Goal: Information Seeking & Learning: Find specific page/section

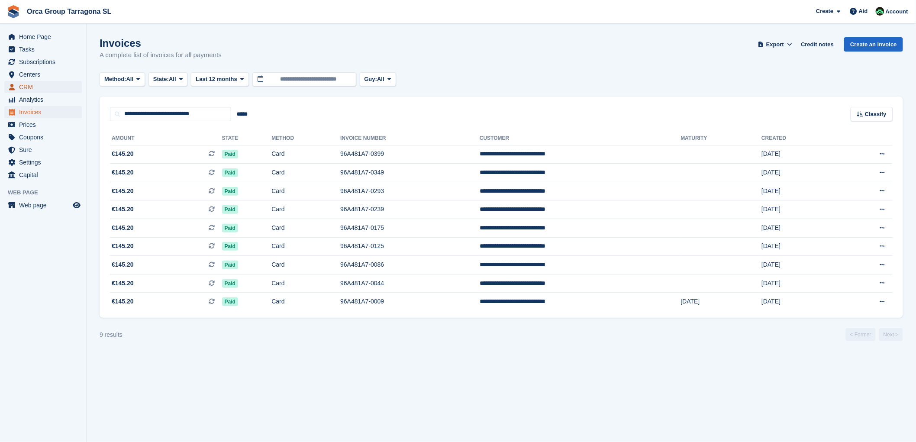
click at [36, 84] on span "CRM" at bounding box center [45, 87] width 52 height 12
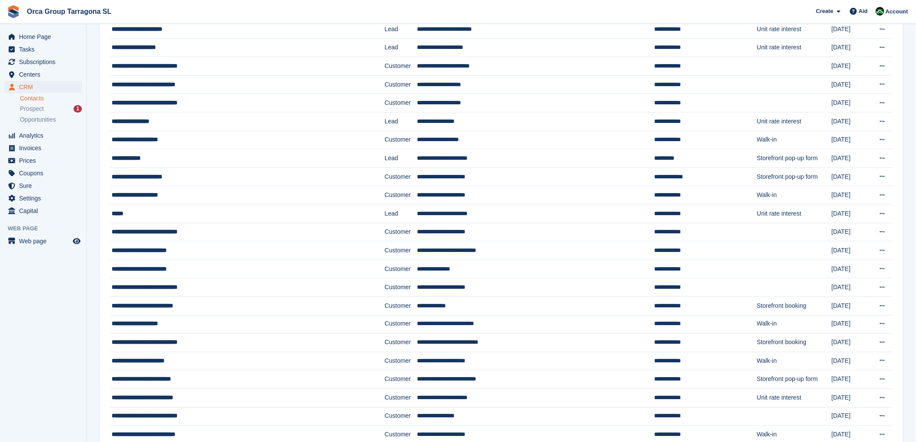
scroll to position [384, 0]
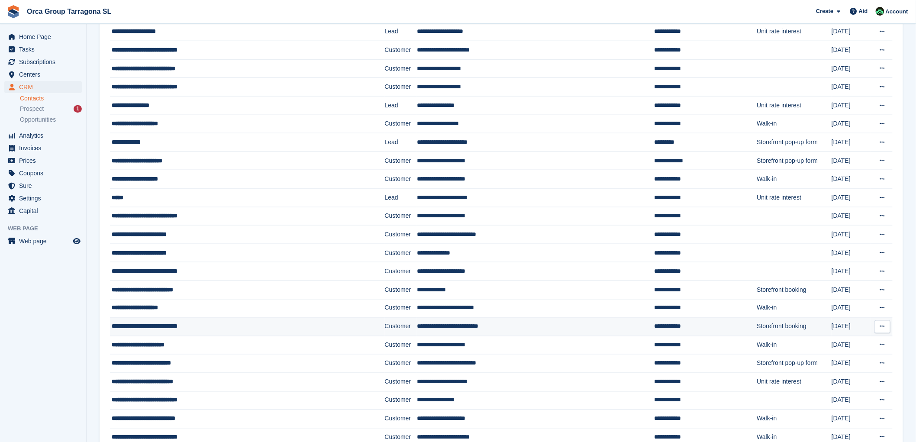
click at [177, 327] on font "**********" at bounding box center [145, 326] width 66 height 6
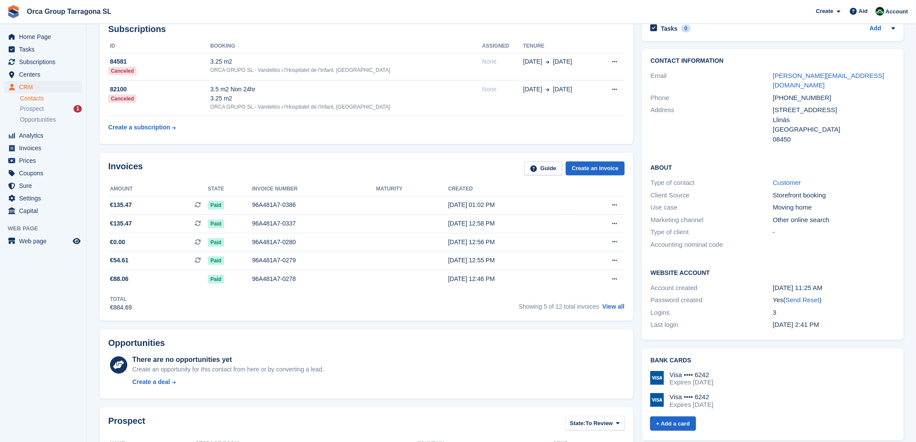
scroll to position [48, 0]
click at [258, 281] on font "96A481A7-0278" at bounding box center [274, 279] width 44 height 7
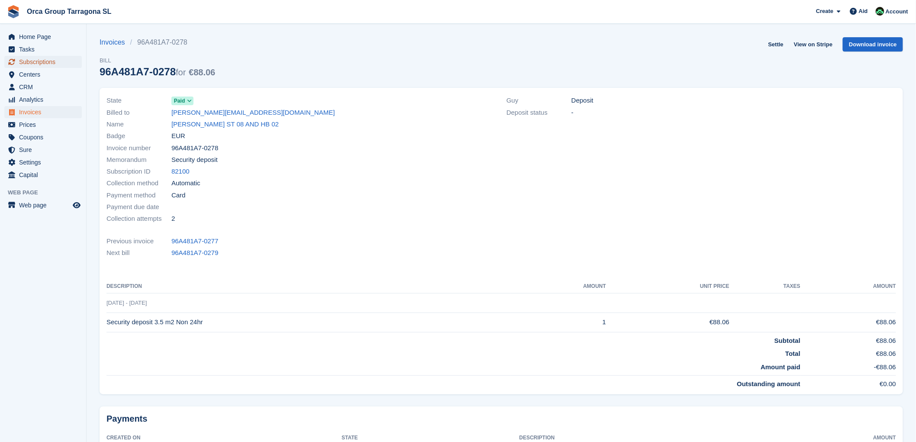
click at [48, 61] on font "Subscriptions" at bounding box center [37, 61] width 36 height 7
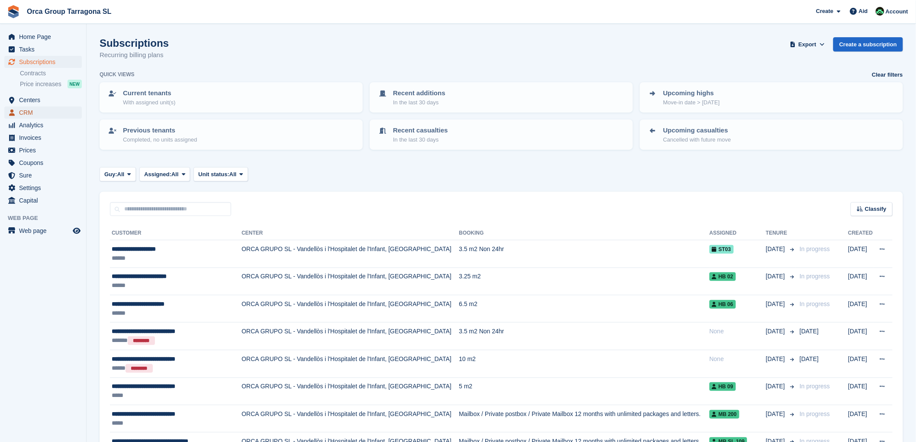
click at [40, 111] on span "CRM" at bounding box center [45, 112] width 52 height 12
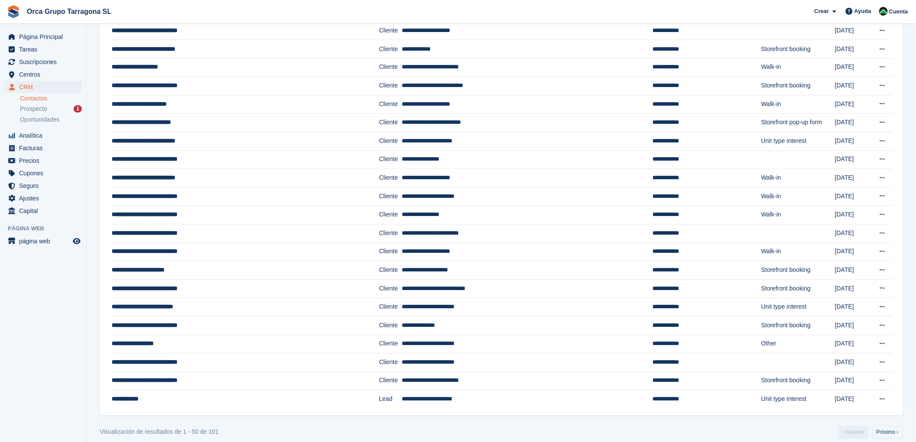
scroll to position [637, 0]
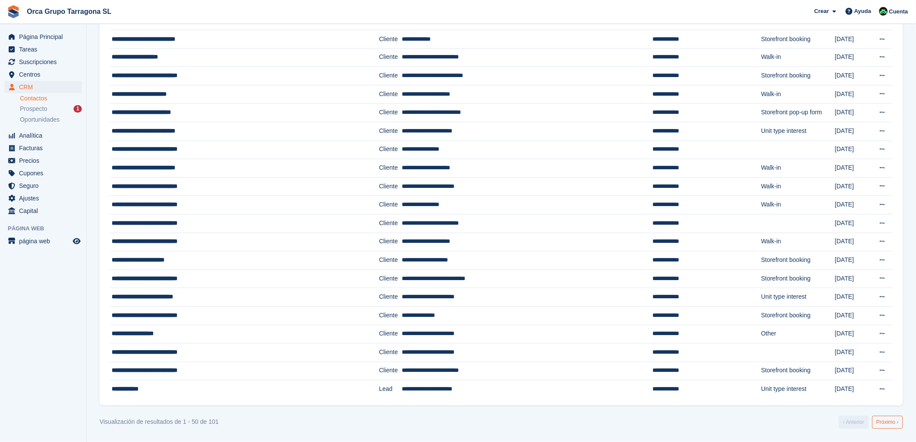
click at [891, 423] on link "Próximo ›" at bounding box center [887, 422] width 31 height 13
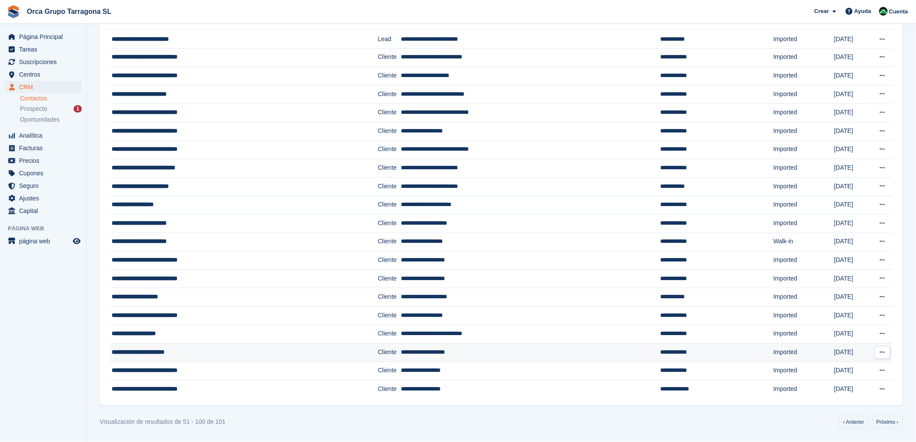
scroll to position [637, 0]
click at [894, 422] on link "Próximo ›" at bounding box center [887, 422] width 31 height 13
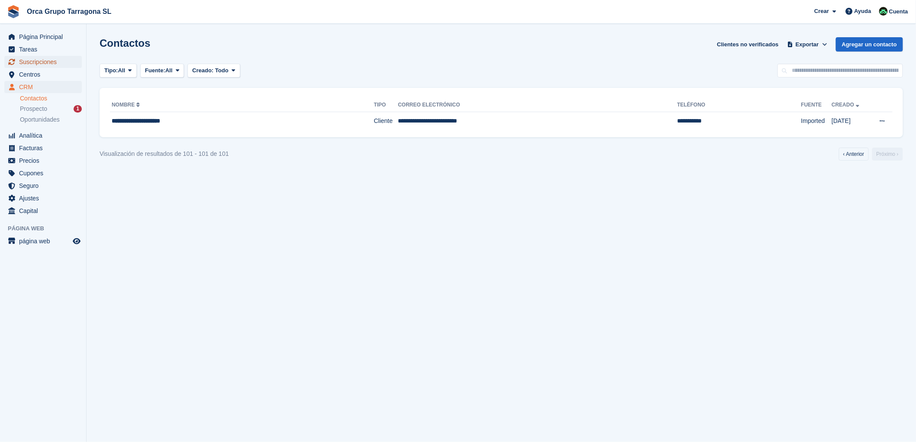
click at [26, 58] on span "Suscripciones" at bounding box center [45, 62] width 52 height 12
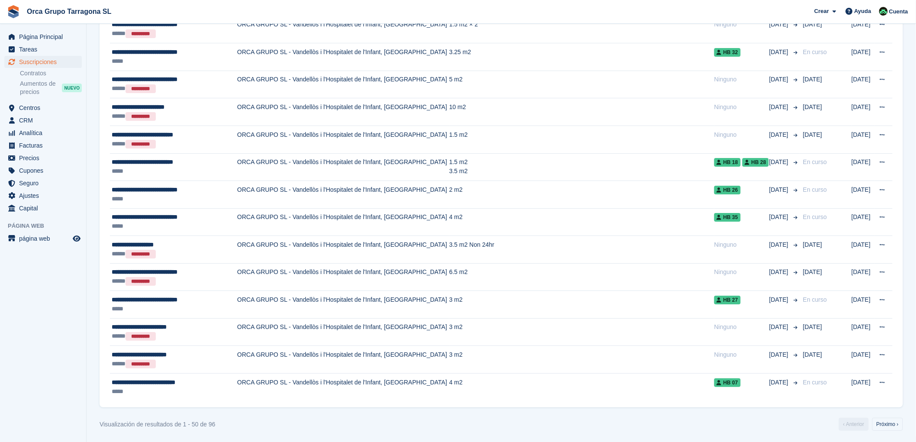
scroll to position [1220, 0]
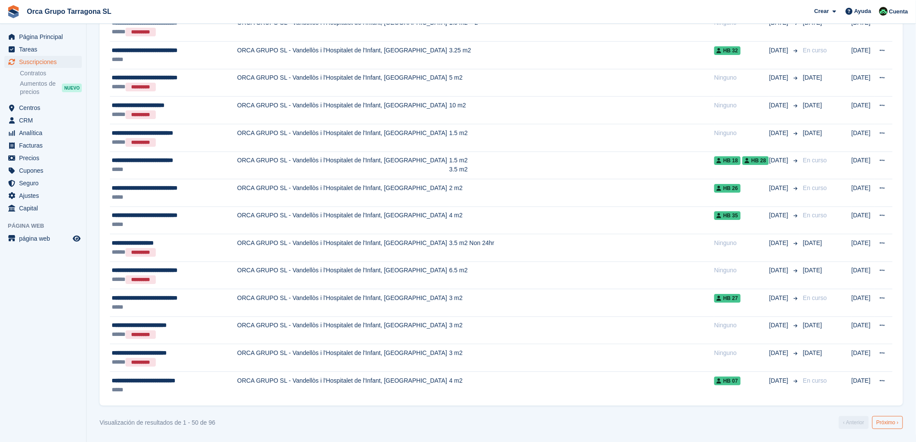
click at [888, 425] on link "Próximo ›" at bounding box center [887, 422] width 31 height 13
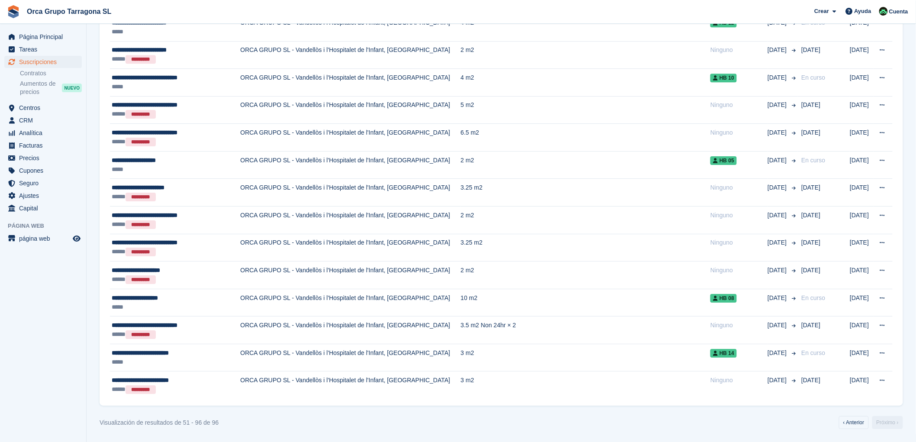
scroll to position [1110, 0]
click at [851, 425] on link "‹ Anterior" at bounding box center [854, 422] width 30 height 13
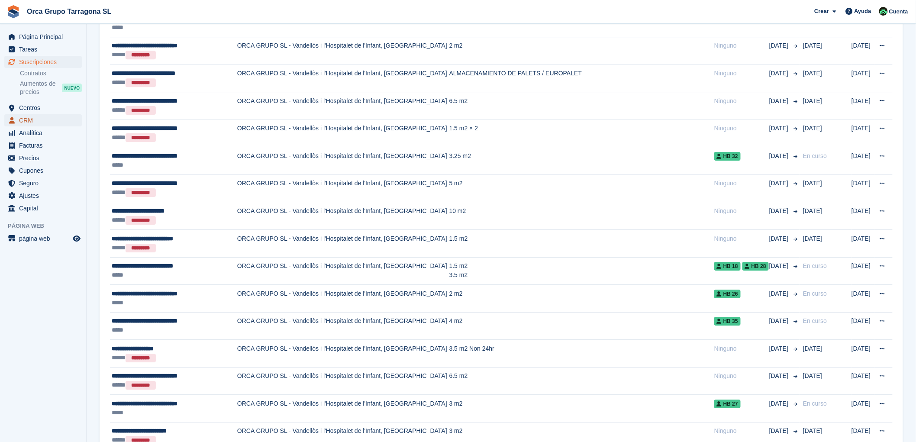
click at [29, 123] on span "CRM" at bounding box center [45, 120] width 52 height 12
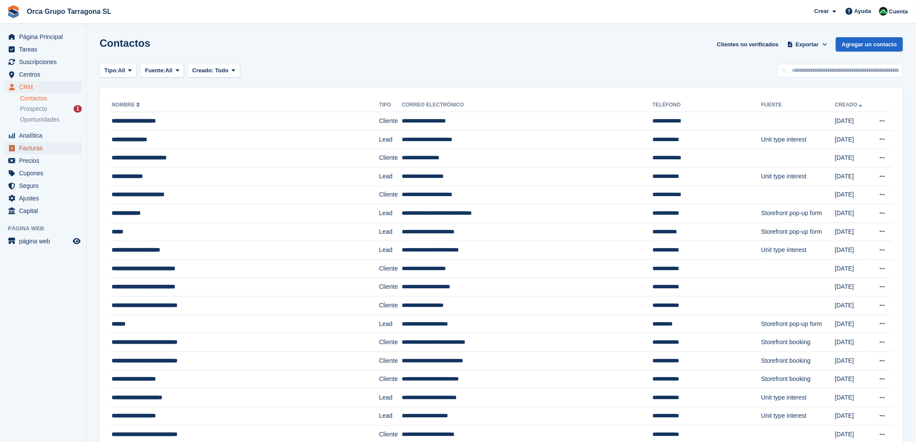
click at [44, 146] on span "Facturas" at bounding box center [45, 148] width 52 height 12
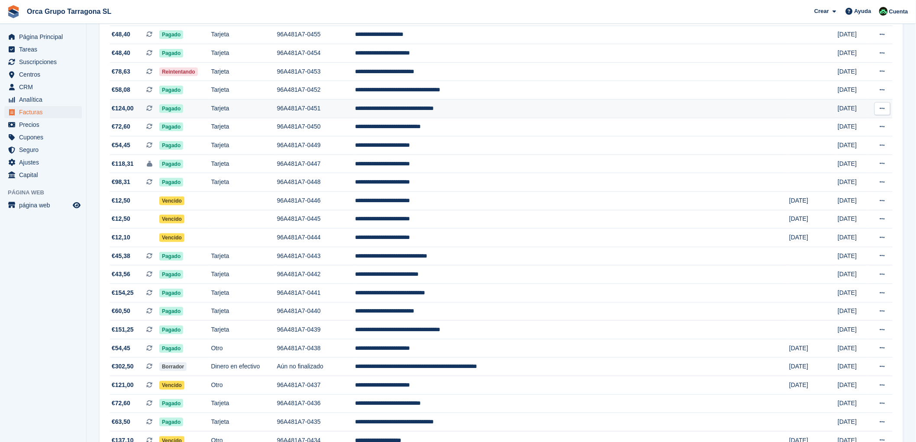
scroll to position [144, 0]
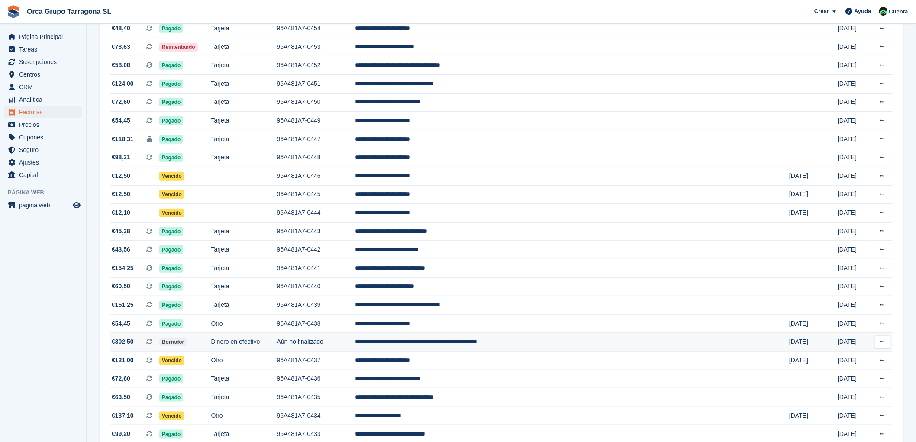
click at [484, 347] on td "**********" at bounding box center [572, 342] width 434 height 19
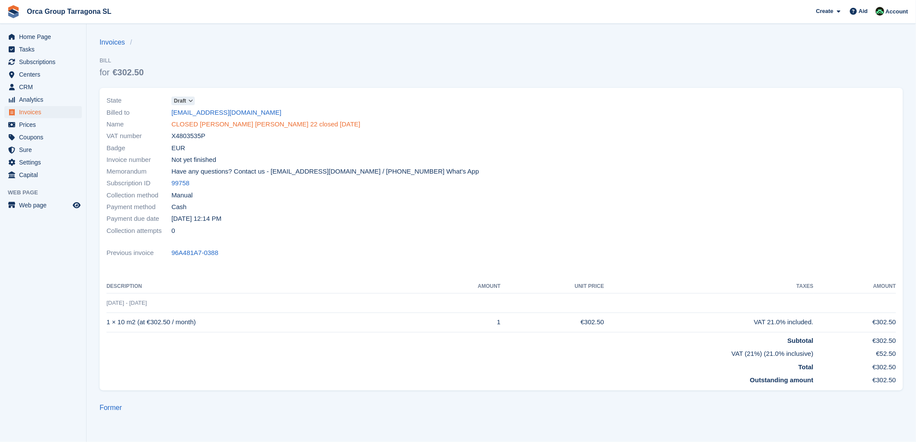
click at [205, 127] on font "CLOSED [PERSON_NAME] [PERSON_NAME] 22 closed [DATE]" at bounding box center [265, 123] width 189 height 7
